Goal: Information Seeking & Learning: Learn about a topic

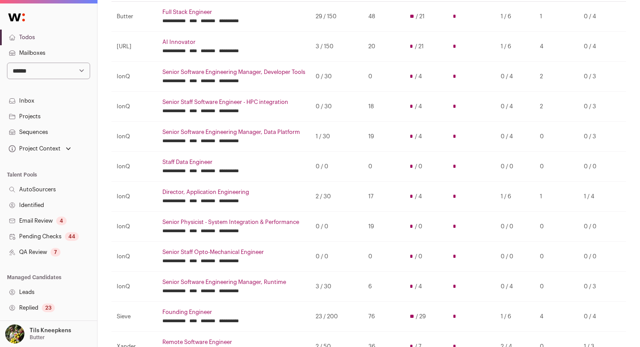
scroll to position [112, 0]
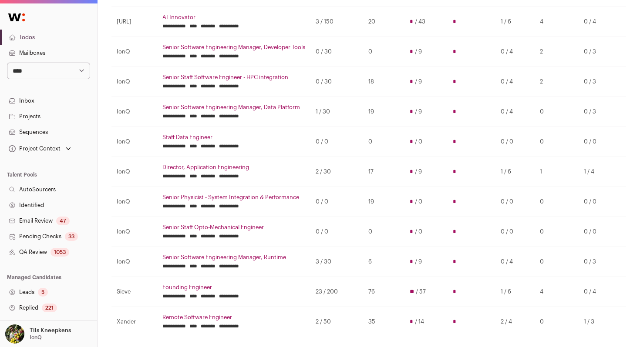
scroll to position [132, 0]
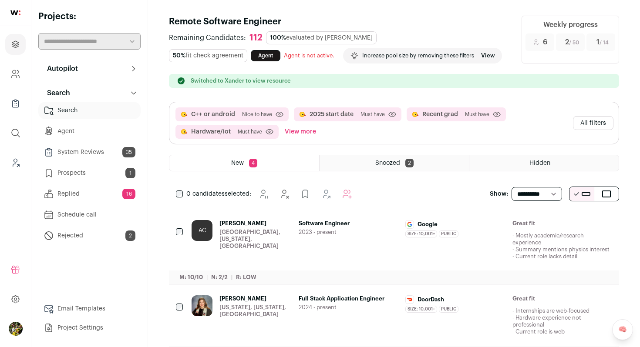
click at [105, 71] on button "Autopilot" at bounding box center [89, 68] width 102 height 17
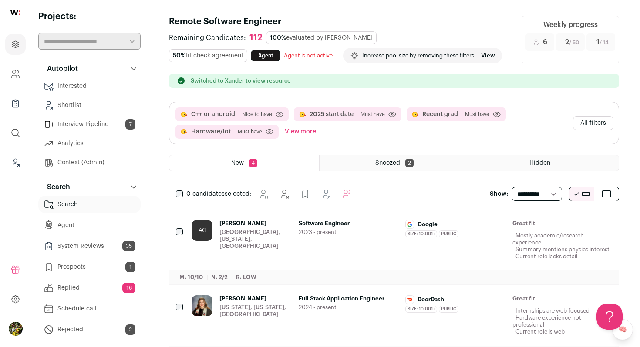
click at [100, 123] on link "Interview Pipeline 7" at bounding box center [89, 124] width 102 height 17
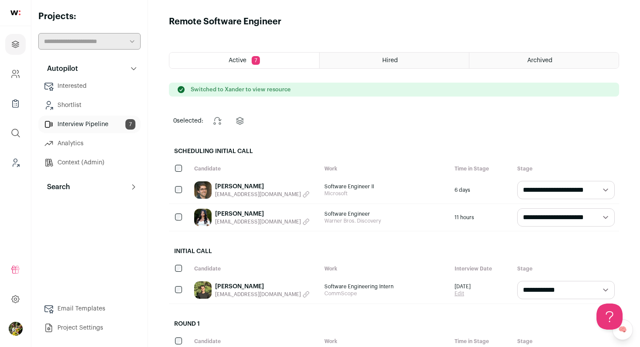
click at [101, 188] on button "Search" at bounding box center [89, 187] width 102 height 17
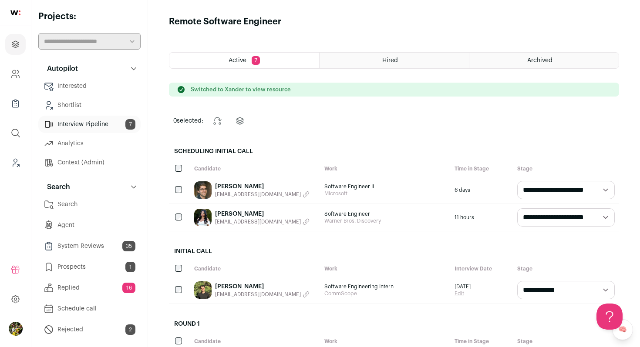
click at [99, 203] on link "Search" at bounding box center [89, 204] width 102 height 17
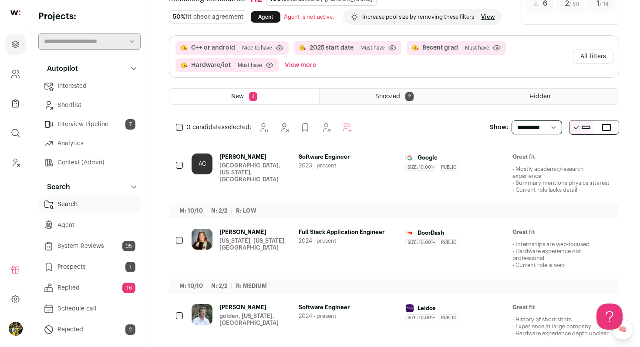
scroll to position [49, 0]
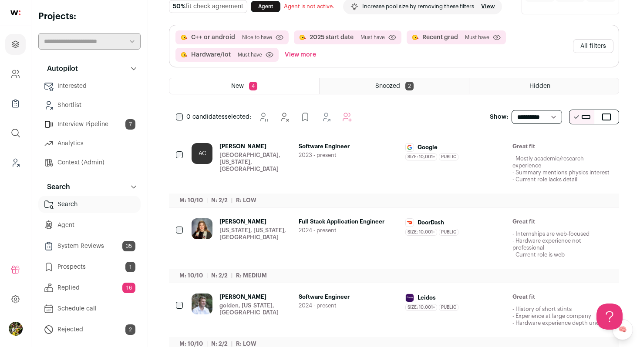
click at [211, 171] on div "AC" at bounding box center [202, 163] width 21 height 40
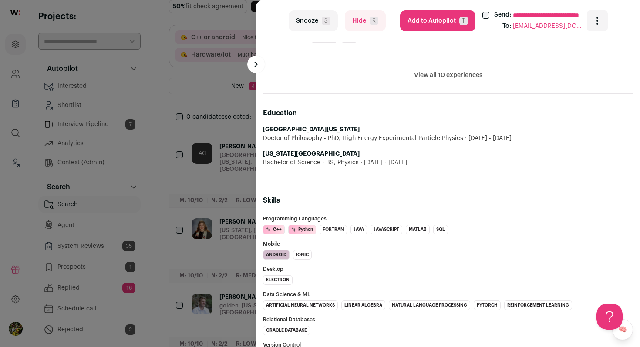
scroll to position [631, 0]
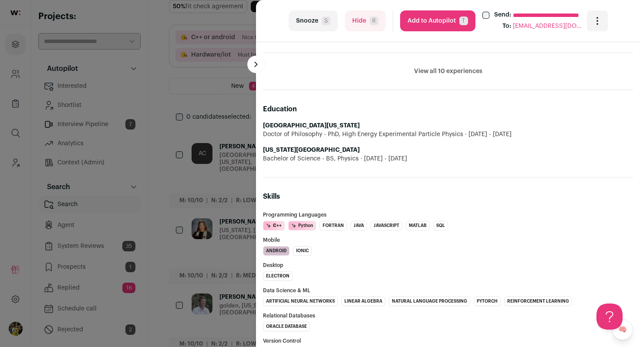
click at [233, 171] on div "**********" at bounding box center [320, 173] width 640 height 347
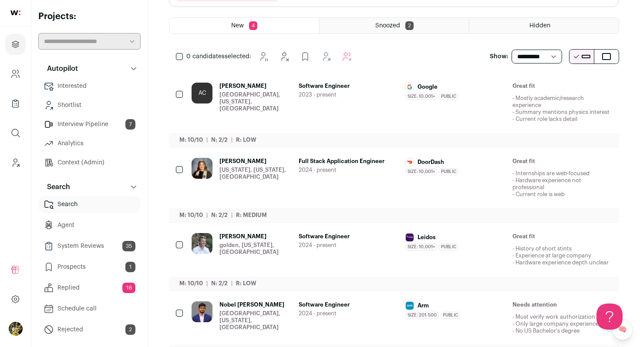
scroll to position [115, 0]
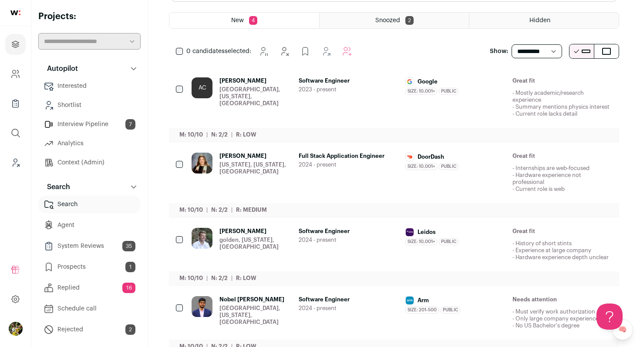
click at [233, 171] on div "[US_STATE], [US_STATE], [GEOGRAPHIC_DATA]" at bounding box center [255, 169] width 72 height 14
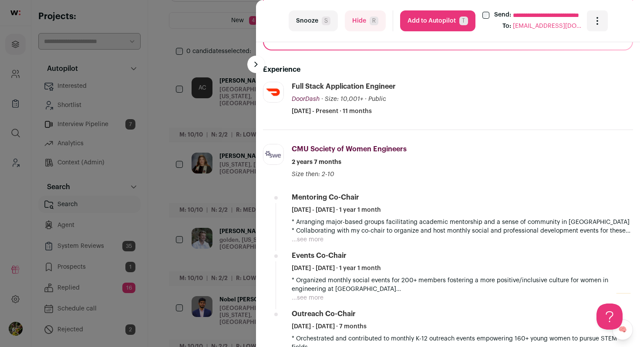
scroll to position [221, 0]
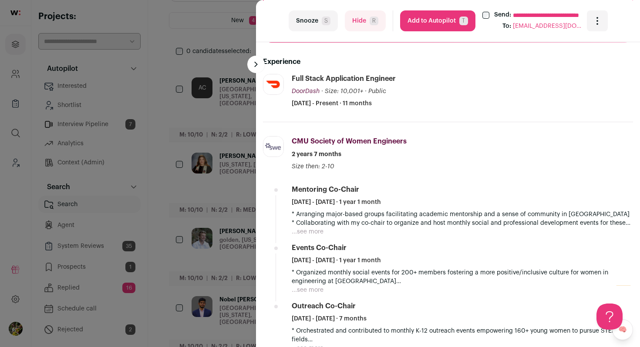
click at [357, 15] on button "Hide R" at bounding box center [365, 20] width 41 height 21
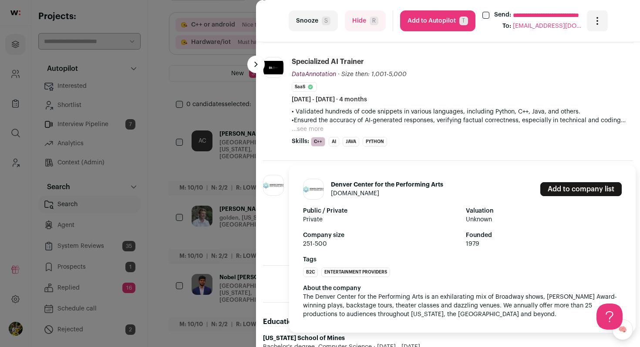
scroll to position [316, 0]
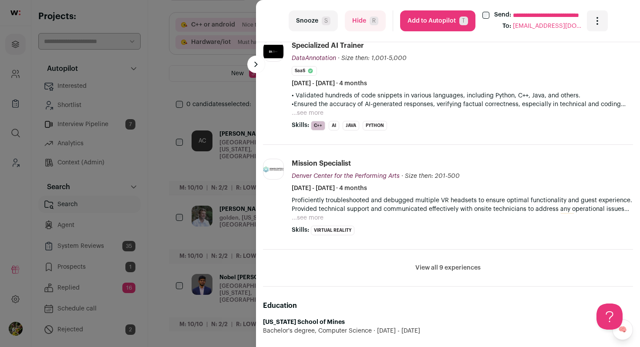
click at [220, 212] on div "**********" at bounding box center [320, 173] width 640 height 347
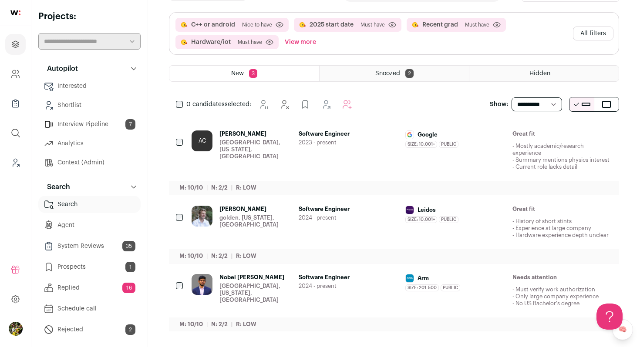
click at [287, 301] on div "[GEOGRAPHIC_DATA], [US_STATE], [GEOGRAPHIC_DATA]" at bounding box center [255, 293] width 72 height 21
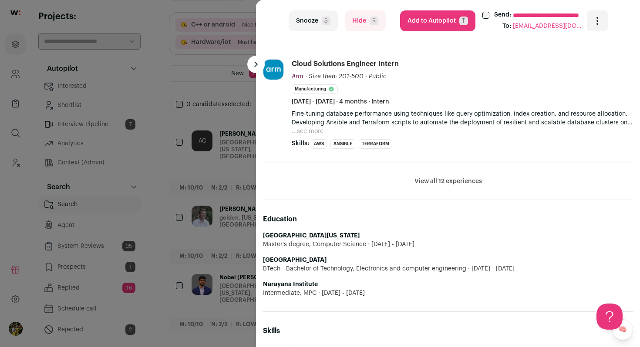
scroll to position [564, 0]
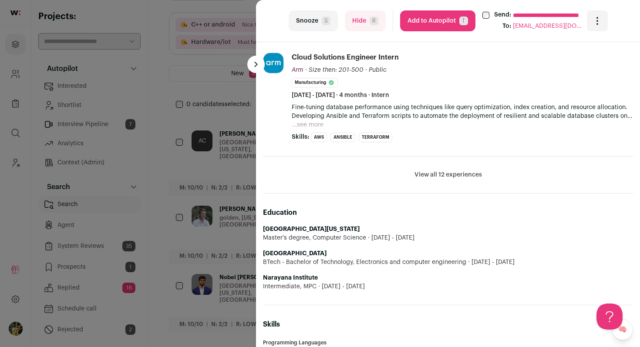
click at [351, 22] on button "Hide R" at bounding box center [365, 20] width 41 height 21
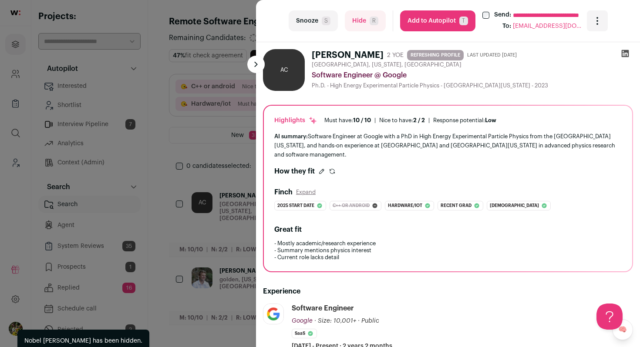
scroll to position [0, 0]
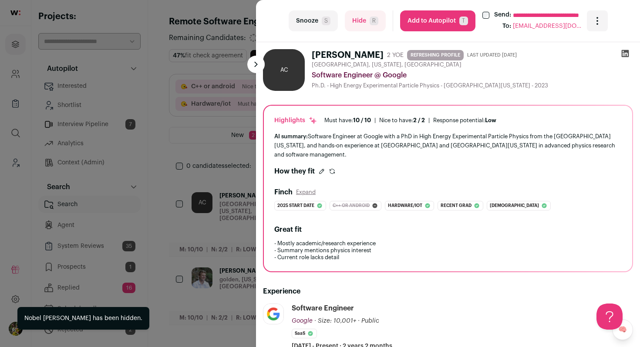
click at [236, 199] on div "**********" at bounding box center [320, 173] width 640 height 347
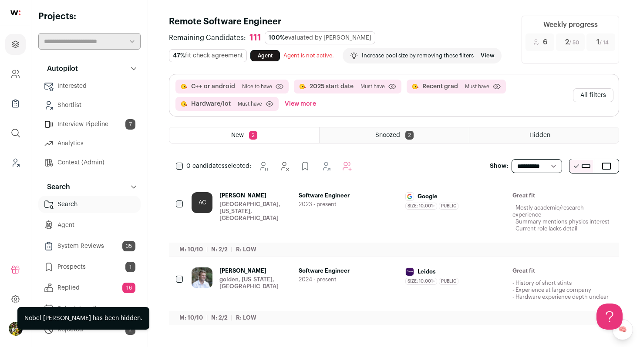
click at [306, 104] on button "View more" at bounding box center [300, 104] width 35 height 14
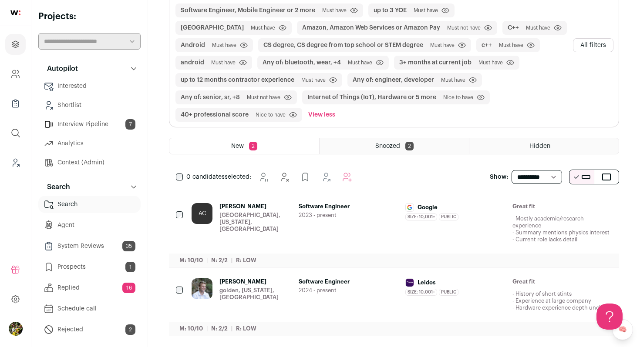
scroll to position [116, 0]
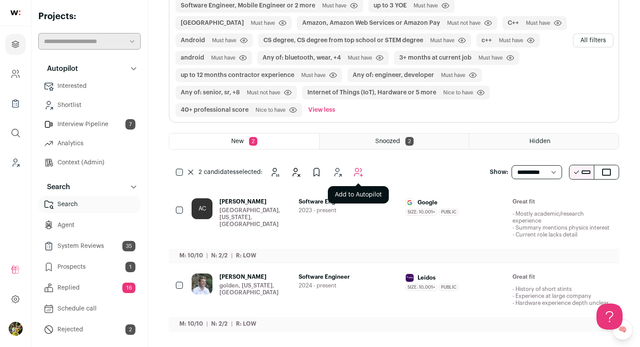
click at [358, 174] on icon "Add to Autopilot" at bounding box center [358, 172] width 10 height 10
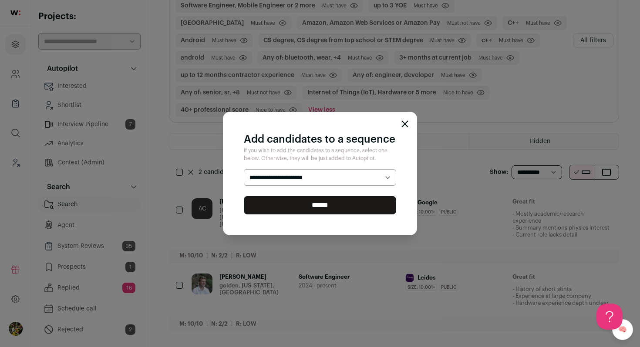
select select "*****"
click at [244, 169] on select "**********" at bounding box center [320, 177] width 152 height 17
click at [353, 207] on input "******" at bounding box center [320, 205] width 152 height 18
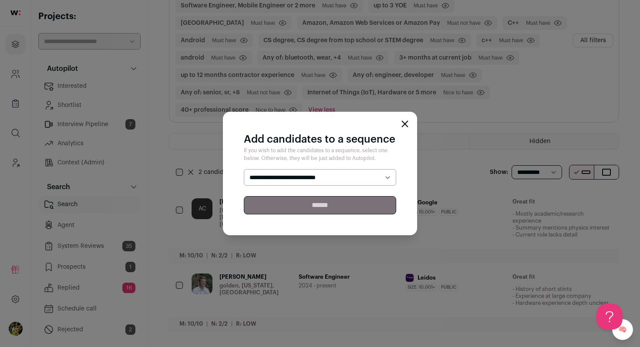
scroll to position [0, 0]
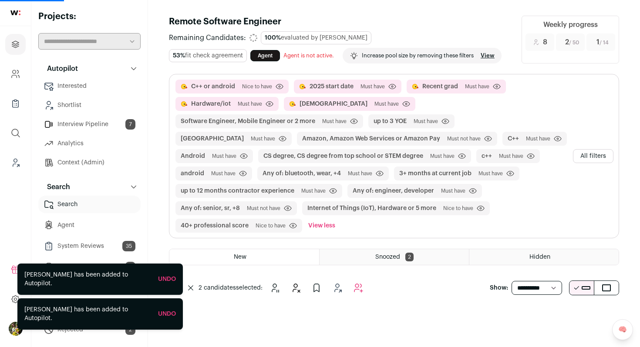
click at [589, 153] on div "C++ or android [GEOGRAPHIC_DATA] to have Click to disable/enable criteria 2025 …" at bounding box center [394, 177] width 450 height 206
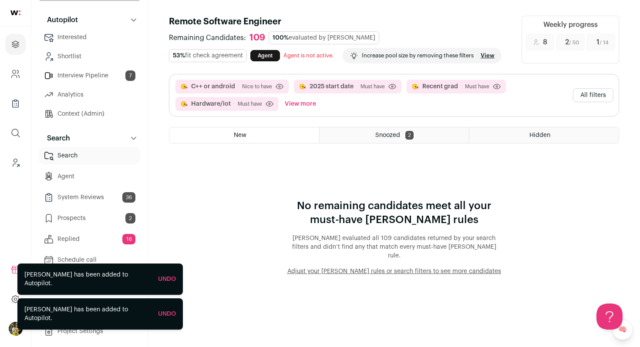
scroll to position [52, 0]
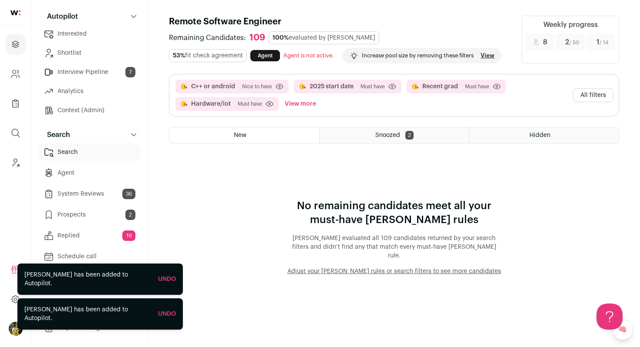
click at [97, 213] on link "Prospects 2" at bounding box center [89, 214] width 102 height 17
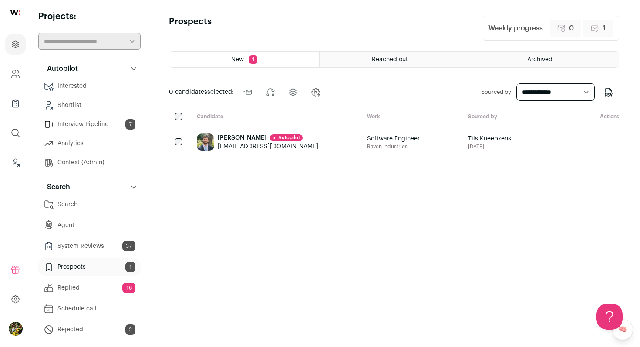
click at [197, 152] on div "[PERSON_NAME] in [GEOGRAPHIC_DATA] [EMAIL_ADDRESS][DOMAIN_NAME]" at bounding box center [275, 142] width 170 height 31
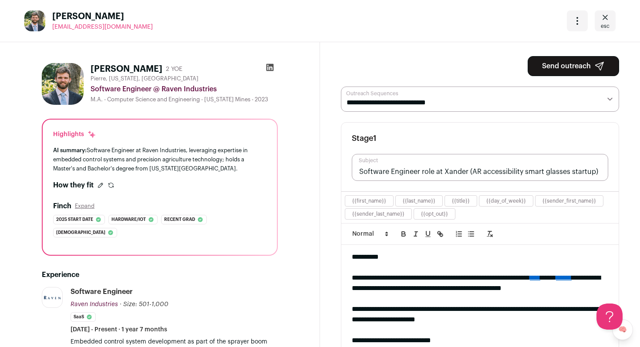
click at [546, 70] on button "Send outreach" at bounding box center [573, 66] width 91 height 20
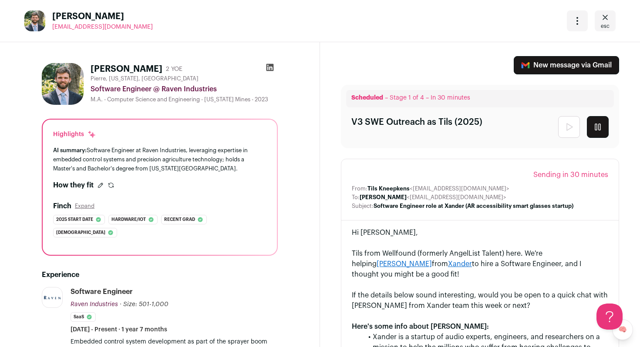
click at [607, 23] on span "esc" at bounding box center [605, 26] width 9 height 7
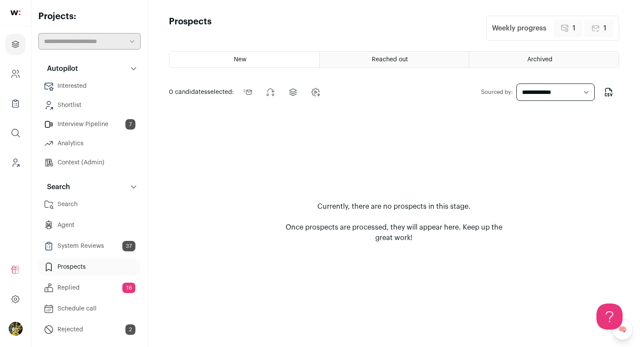
click at [79, 203] on link "Search" at bounding box center [89, 204] width 102 height 17
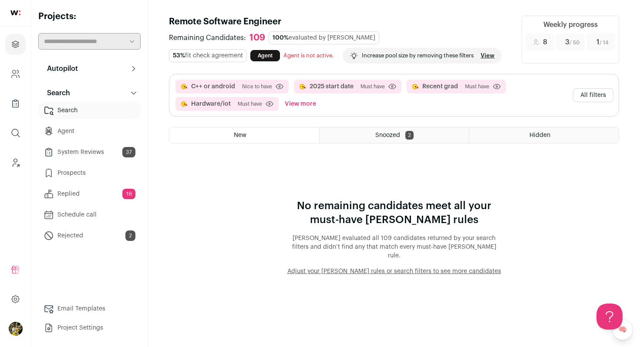
click at [580, 97] on button "All filters" at bounding box center [593, 95] width 40 height 14
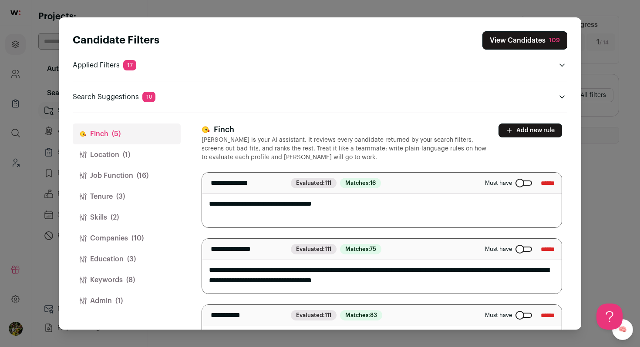
click at [110, 309] on button "Admin (1)" at bounding box center [127, 301] width 108 height 21
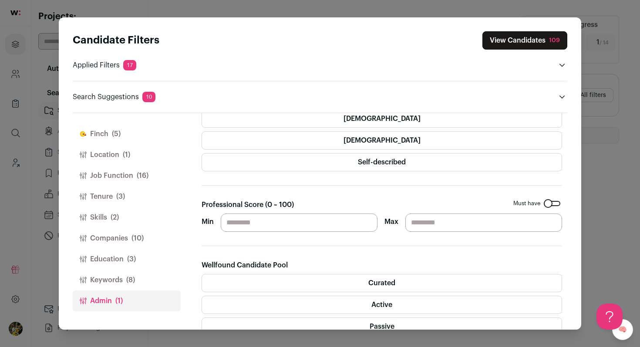
scroll to position [236, 0]
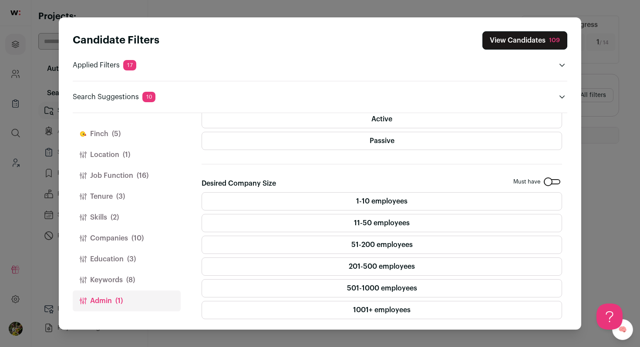
click at [148, 276] on button "Keywords (8)" at bounding box center [127, 280] width 108 height 21
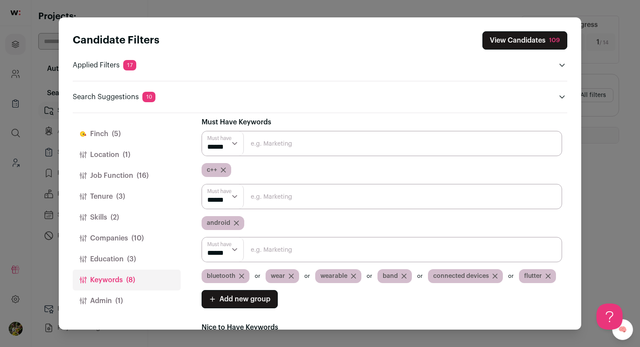
scroll to position [6, 0]
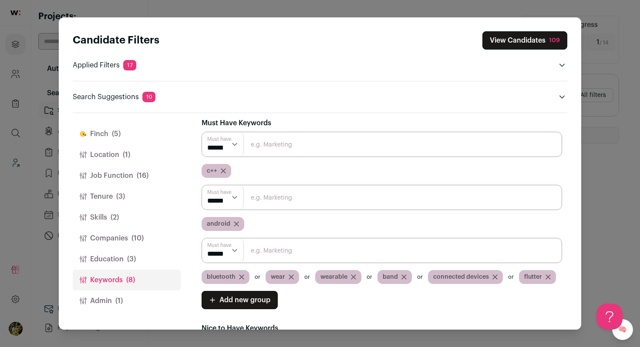
click at [296, 260] on input "Close modal via background" at bounding box center [382, 250] width 361 height 25
type input "iot"
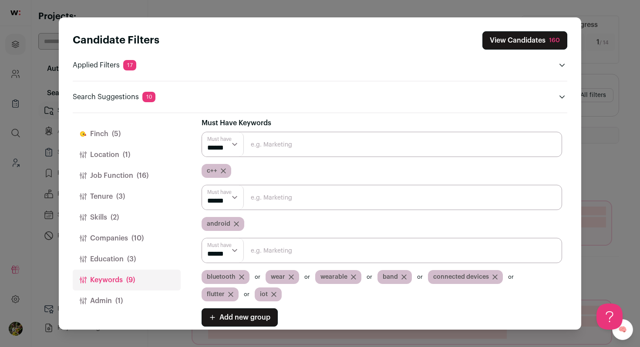
click at [304, 260] on input "Close modal via background" at bounding box center [382, 250] width 361 height 25
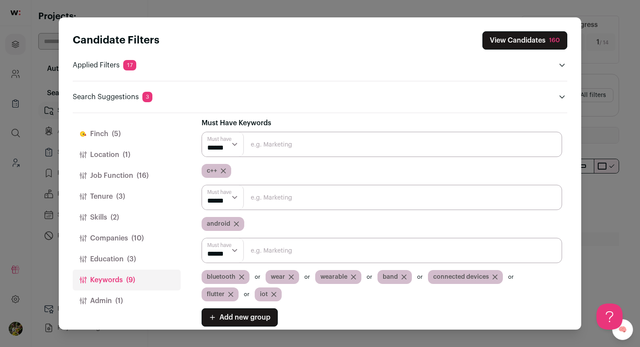
click at [513, 37] on button "View Candidates 160" at bounding box center [524, 40] width 85 height 18
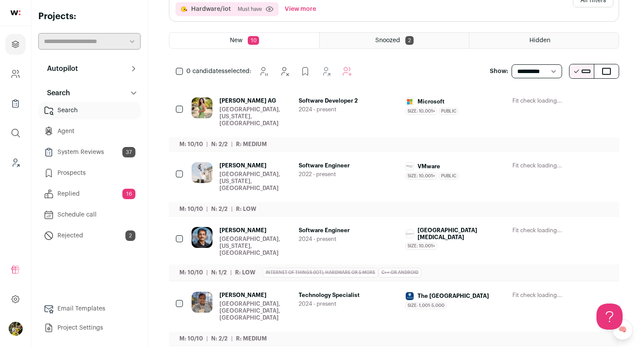
scroll to position [97, 0]
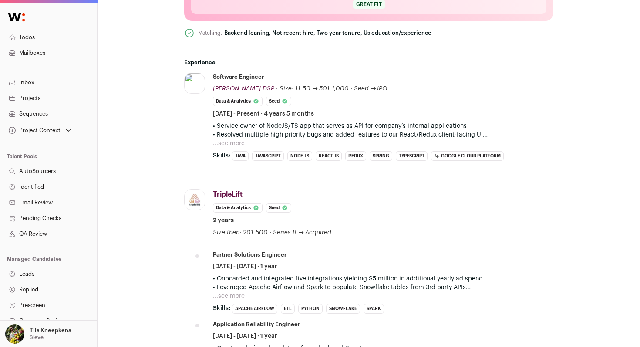
scroll to position [407, 0]
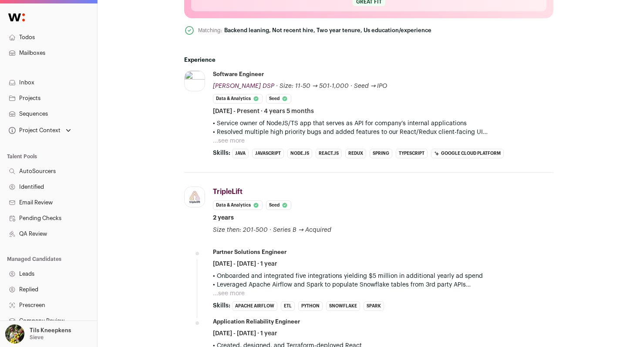
click at [245, 138] on div "• Service owner of NodeJS/TS app that serves as API for company’s internal appl…" at bounding box center [383, 132] width 341 height 26
click at [235, 140] on button "...see more" at bounding box center [229, 141] width 32 height 9
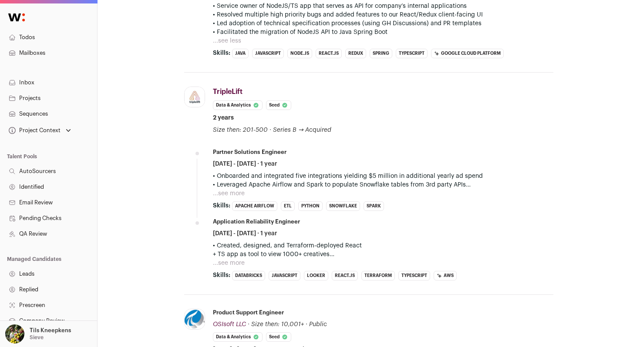
scroll to position [542, 0]
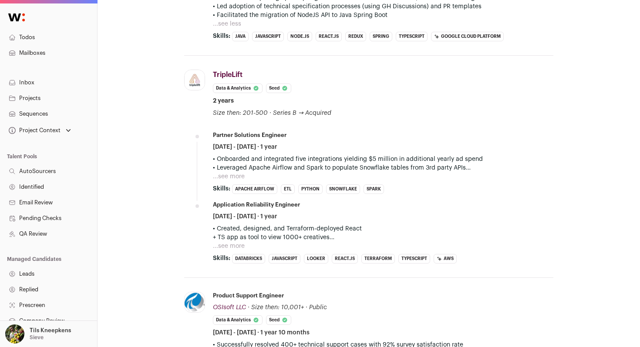
click at [240, 179] on button "...see more" at bounding box center [229, 176] width 32 height 9
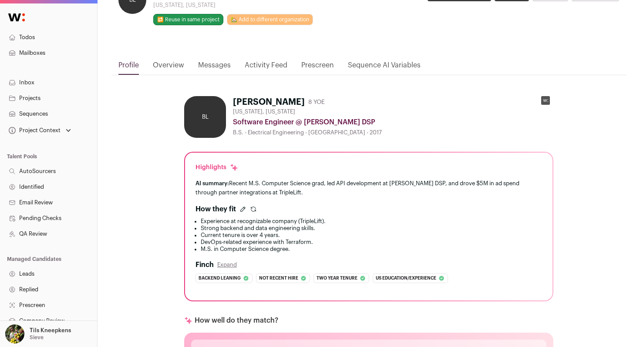
scroll to position [14, 0]
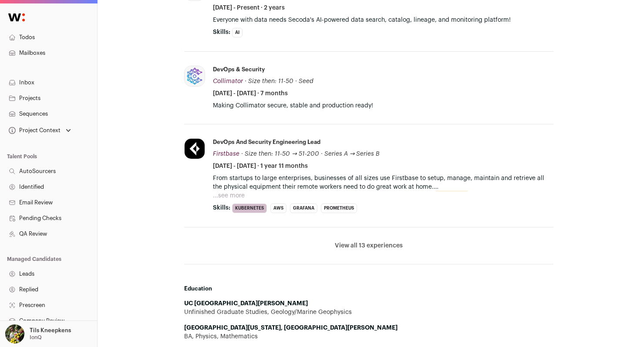
scroll to position [354, 0]
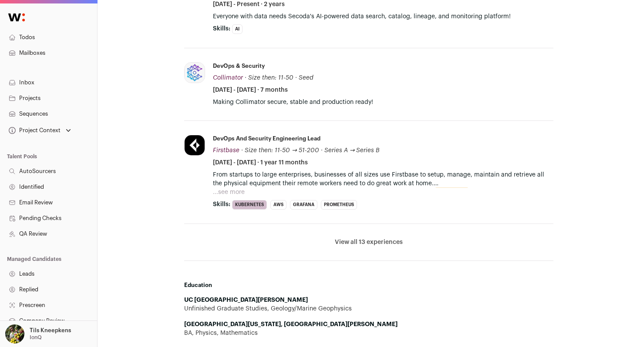
click at [373, 238] on li "View all 13 experiences View less" at bounding box center [368, 242] width 369 height 37
click at [231, 194] on button "...see more" at bounding box center [229, 192] width 32 height 9
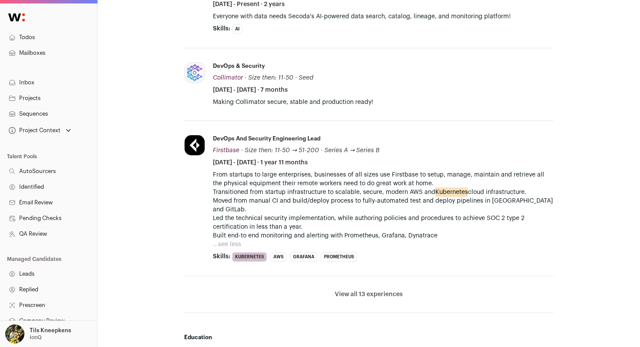
click at [353, 290] on button "View all 13 experiences" at bounding box center [369, 294] width 68 height 9
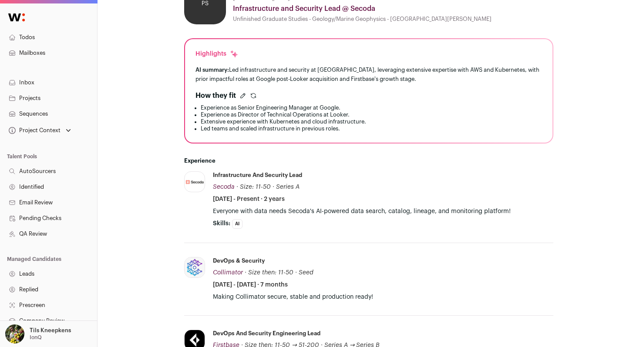
scroll to position [36, 0]
